Goal: Task Accomplishment & Management: Manage account settings

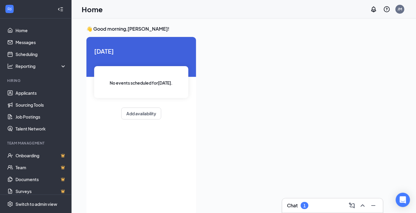
click at [327, 207] on div "Chat 1" at bounding box center [332, 206] width 91 height 10
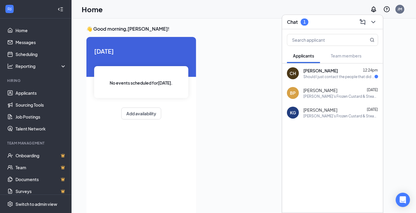
click at [325, 74] on div "[PERSON_NAME] 12:24pm Should I just contact the people that did my interviews" at bounding box center [340, 74] width 75 height 12
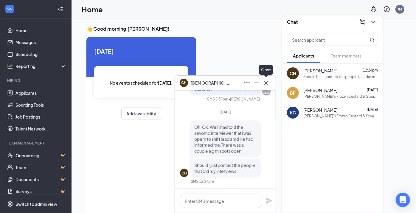
click at [266, 84] on icon "Cross" at bounding box center [265, 82] width 7 height 7
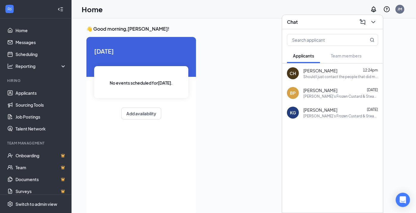
click at [340, 90] on div "[PERSON_NAME] [DATE]" at bounding box center [340, 90] width 75 height 6
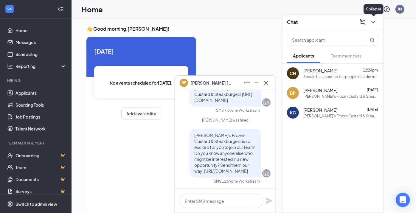
click at [374, 22] on icon "ChevronDown" at bounding box center [373, 22] width 4 height 2
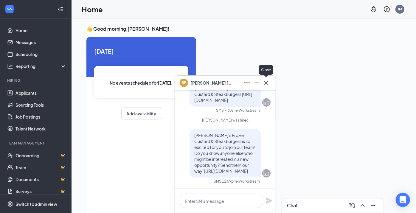
click at [265, 84] on icon "Cross" at bounding box center [266, 83] width 4 height 4
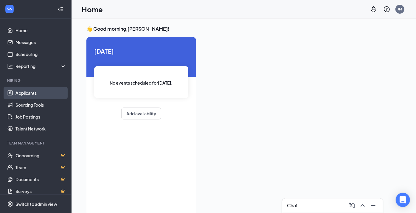
click at [26, 93] on link "Applicants" at bounding box center [40, 93] width 51 height 12
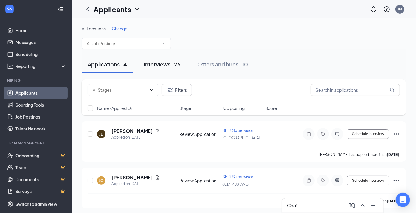
click at [164, 64] on div "Interviews · 26" at bounding box center [162, 63] width 37 height 7
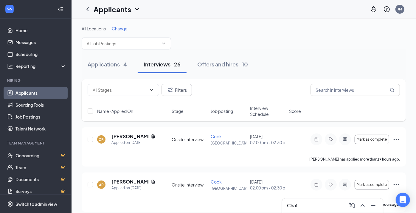
click at [262, 111] on span "Interview Schedule" at bounding box center [267, 111] width 35 height 12
click at [263, 110] on span "Interview Schedule" at bounding box center [264, 111] width 28 height 12
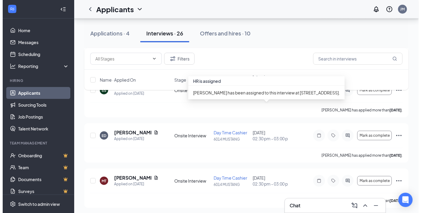
scroll to position [331, 0]
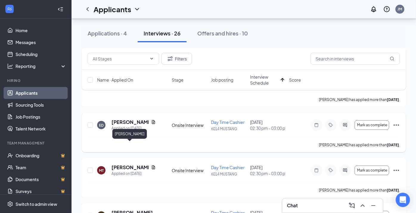
click at [117, 125] on h5 "[PERSON_NAME]" at bounding box center [129, 122] width 37 height 7
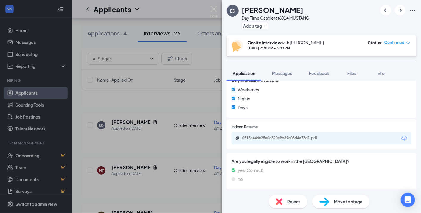
scroll to position [197, 0]
click at [283, 143] on div "0515a446e25a0c320e9b69a03d4a73d1.pdf" at bounding box center [321, 138] width 180 height 13
click at [283, 141] on div "0515a446e25a0c320e9b69a03d4a73d1.pdf" at bounding box center [321, 138] width 180 height 13
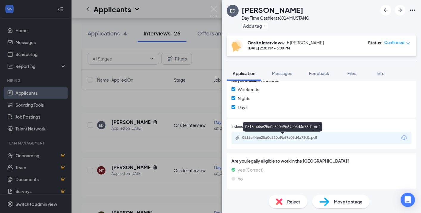
click at [283, 134] on div "0515a446e25a0c320e9b69a03d4a73d1.pdf" at bounding box center [321, 138] width 180 height 13
click at [283, 137] on div "0515a446e25a0c320e9b69a03d4a73d1.pdf" at bounding box center [283, 137] width 83 height 5
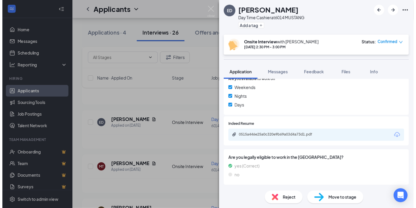
scroll to position [195, 0]
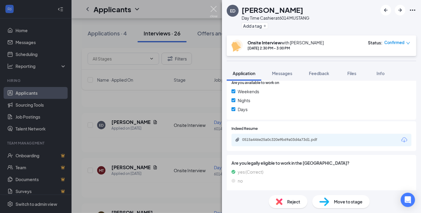
click at [217, 10] on img at bounding box center [213, 12] width 7 height 12
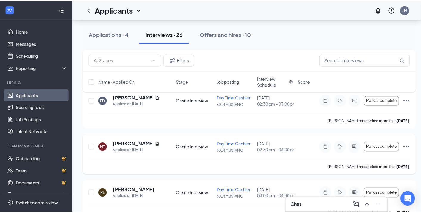
scroll to position [364, 0]
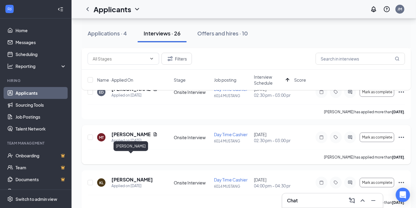
click at [130, 138] on h5 "[PERSON_NAME]" at bounding box center [130, 134] width 39 height 7
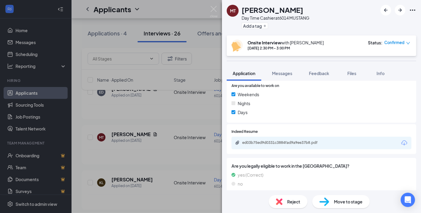
scroll to position [197, 0]
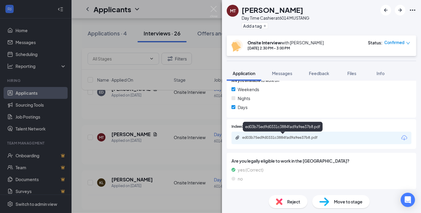
click at [290, 139] on div "ed03b75ed9d0331c3884fad9a9ee37b8.pdf" at bounding box center [283, 137] width 83 height 5
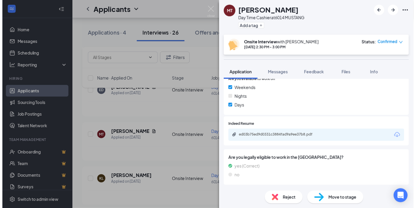
scroll to position [195, 0]
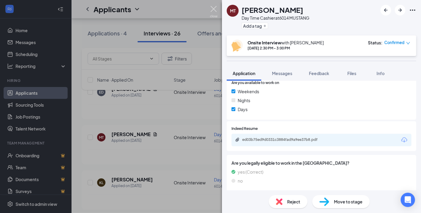
click at [214, 9] on img at bounding box center [213, 12] width 7 height 12
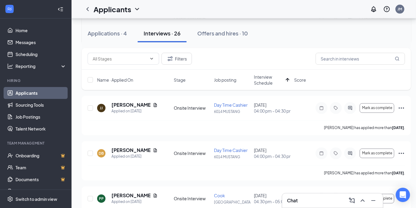
scroll to position [629, 0]
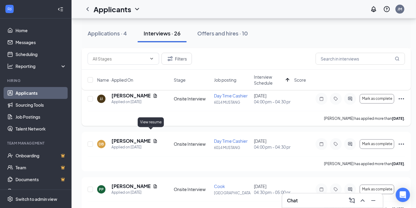
click at [154, 98] on icon "Document" at bounding box center [155, 96] width 3 height 4
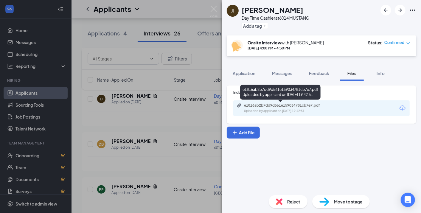
click at [298, 109] on div "Uploaded by applicant on [DATE] 19:42:51" at bounding box center [288, 111] width 89 height 5
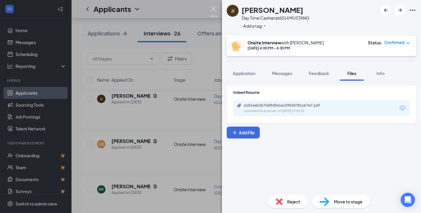
click at [214, 7] on img at bounding box center [213, 12] width 7 height 12
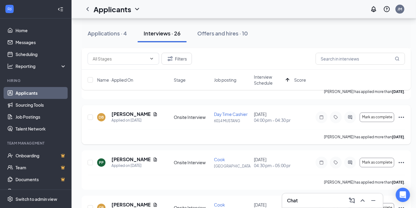
scroll to position [662, 0]
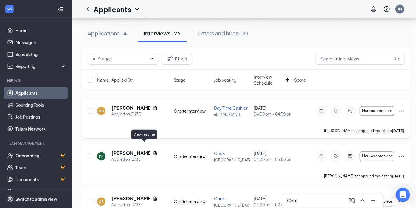
click at [153, 111] on icon "Document" at bounding box center [155, 108] width 5 height 5
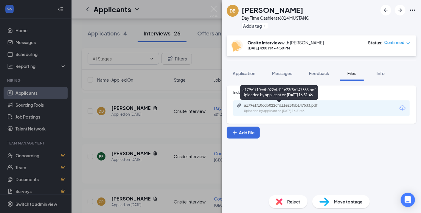
click at [305, 107] on div "a179e1f10cdb022cfd11e23f5b147533.pdf" at bounding box center [285, 105] width 83 height 5
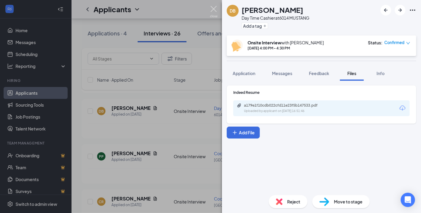
click at [214, 10] on img at bounding box center [213, 12] width 7 height 12
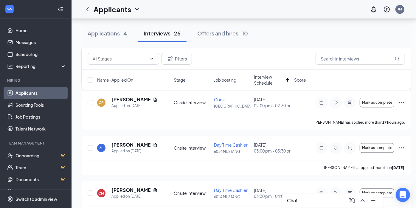
scroll to position [794, 0]
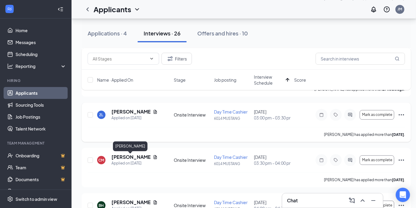
click at [136, 115] on h5 "[PERSON_NAME]" at bounding box center [130, 111] width 39 height 7
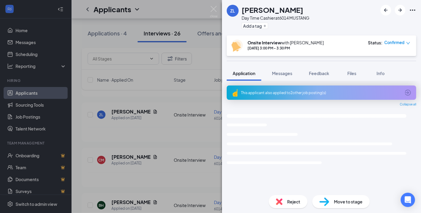
click at [305, 92] on div "This applicant also applied to 2 other job posting(s)" at bounding box center [321, 92] width 160 height 5
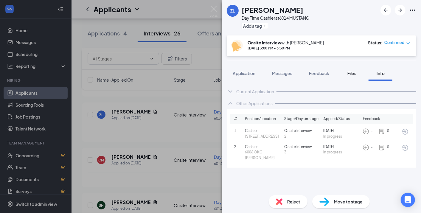
click at [351, 74] on span "Files" at bounding box center [351, 73] width 9 height 5
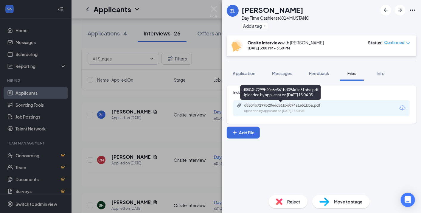
click at [301, 106] on div "d8504b7299b20e6c561bd094a1e51bba.pdf" at bounding box center [285, 105] width 83 height 5
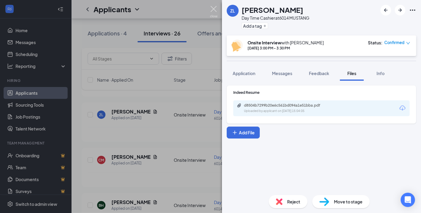
click at [215, 10] on img at bounding box center [213, 12] width 7 height 12
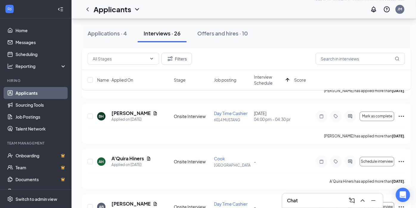
scroll to position [894, 0]
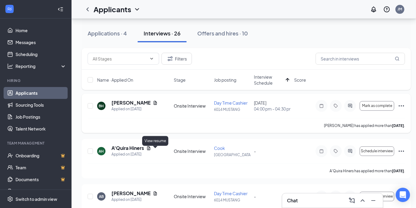
click at [156, 105] on icon "Document" at bounding box center [155, 103] width 3 height 4
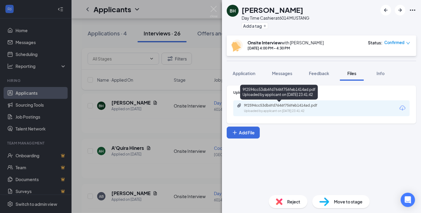
click at [290, 105] on div "9f2594cc53db6fd7646f756feb1414ad.pdf" at bounding box center [285, 105] width 83 height 5
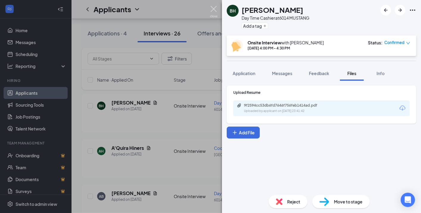
click at [213, 9] on img at bounding box center [213, 12] width 7 height 12
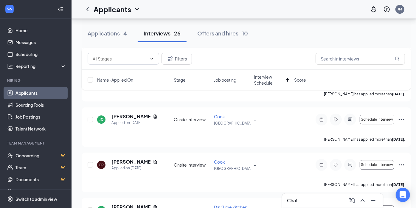
scroll to position [1026, 0]
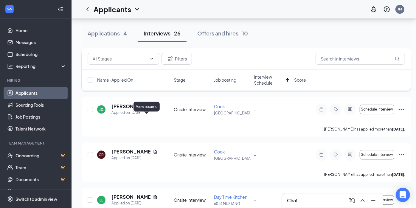
click at [153, 63] on icon "Document" at bounding box center [155, 61] width 5 height 5
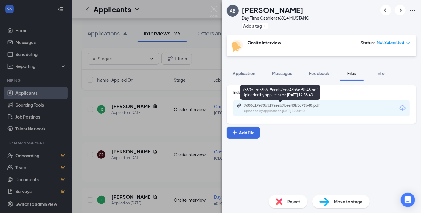
click at [278, 105] on div "7680c17e78b519aeab7bea48b5c79b48.pdf" at bounding box center [285, 105] width 83 height 5
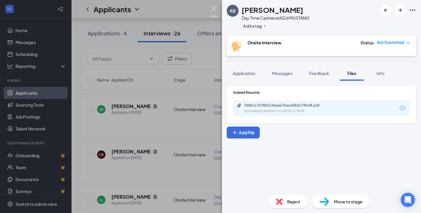
click at [213, 12] on img at bounding box center [213, 12] width 7 height 12
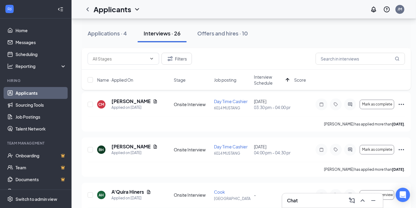
scroll to position [803, 0]
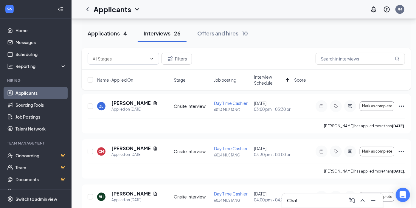
click at [114, 35] on div "Applications · 4" at bounding box center [107, 32] width 39 height 7
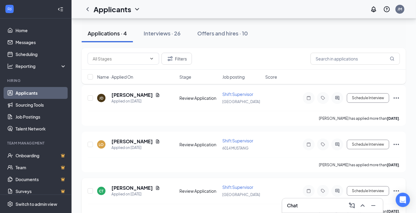
scroll to position [33, 0]
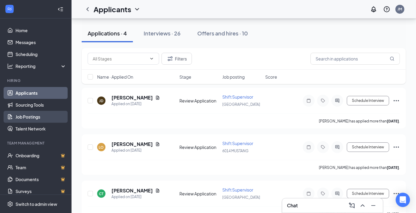
click at [29, 117] on link "Job Postings" at bounding box center [40, 117] width 51 height 12
